Goal: Transaction & Acquisition: Download file/media

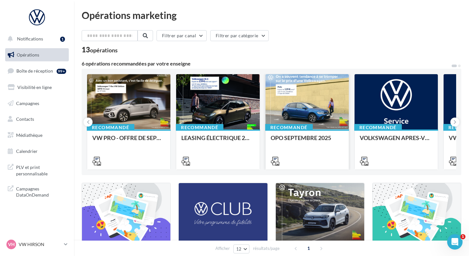
click at [283, 118] on div at bounding box center [307, 102] width 83 height 56
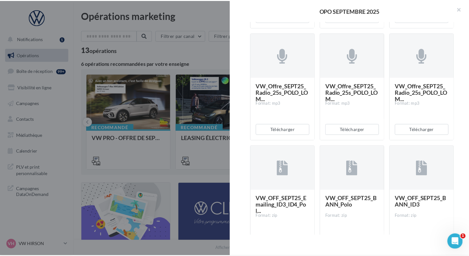
scroll to position [1229, 0]
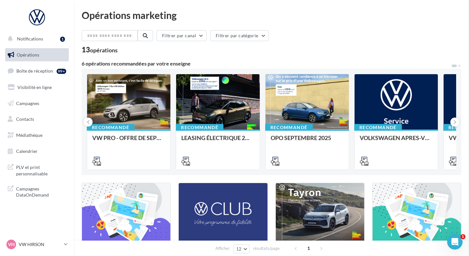
click at [28, 139] on div at bounding box center [234, 128] width 469 height 256
click at [28, 136] on span "Médiathèque" at bounding box center [29, 134] width 26 height 5
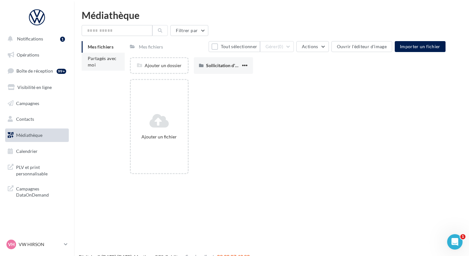
click at [103, 62] on li "Partagés avec moi" at bounding box center [103, 62] width 43 height 18
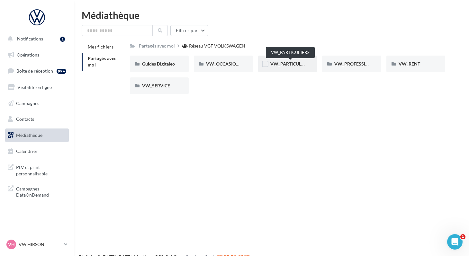
click at [276, 66] on span "VW_PARTICULIERS" at bounding box center [290, 63] width 40 height 5
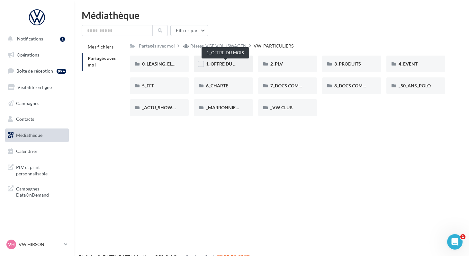
click at [215, 64] on span "1_OFFRE DU MOIS" at bounding box center [225, 63] width 39 height 5
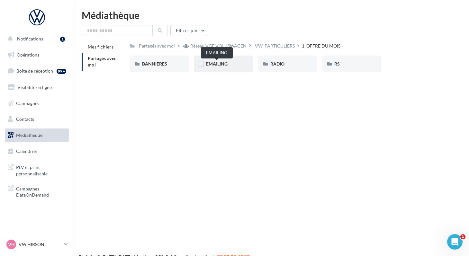
click at [215, 64] on span "EMAILING" at bounding box center [217, 63] width 22 height 5
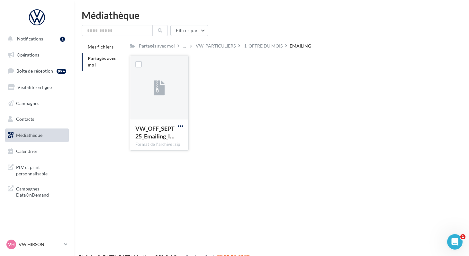
click at [180, 128] on span "button" at bounding box center [180, 125] width 5 height 5
click at [154, 141] on button "Télécharger" at bounding box center [152, 139] width 64 height 17
